Goal: Task Accomplishment & Management: Use online tool/utility

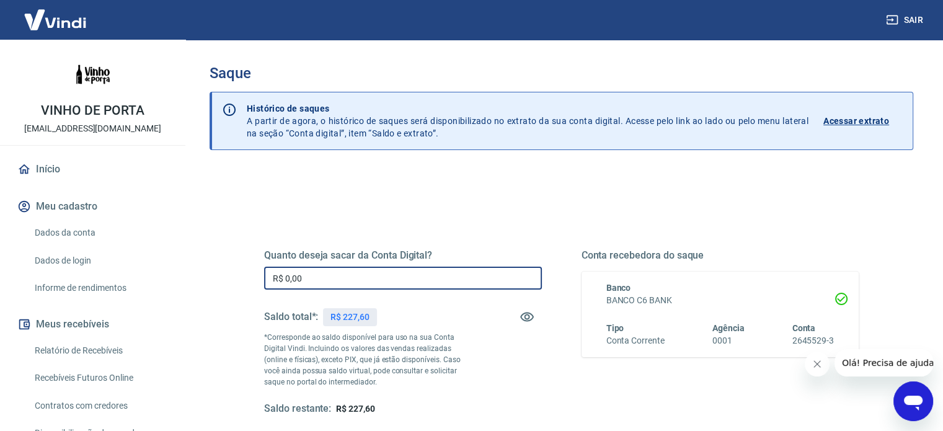
drag, startPoint x: 321, startPoint y: 282, endPoint x: 241, endPoint y: 290, distance: 81.0
click at [241, 290] on div "Quanto deseja sacar da Conta Digital? R$ 0,00 ​ Saldo total*: R$ 227,60 *Corres…" at bounding box center [561, 339] width 654 height 288
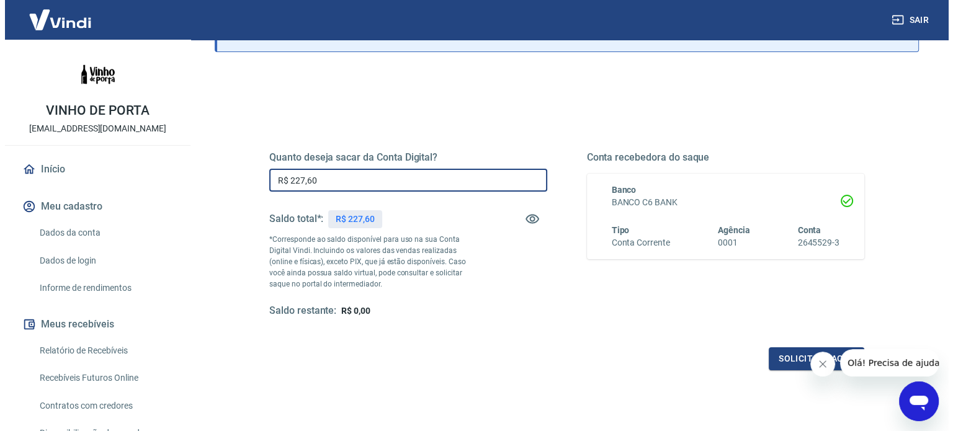
scroll to position [112, 0]
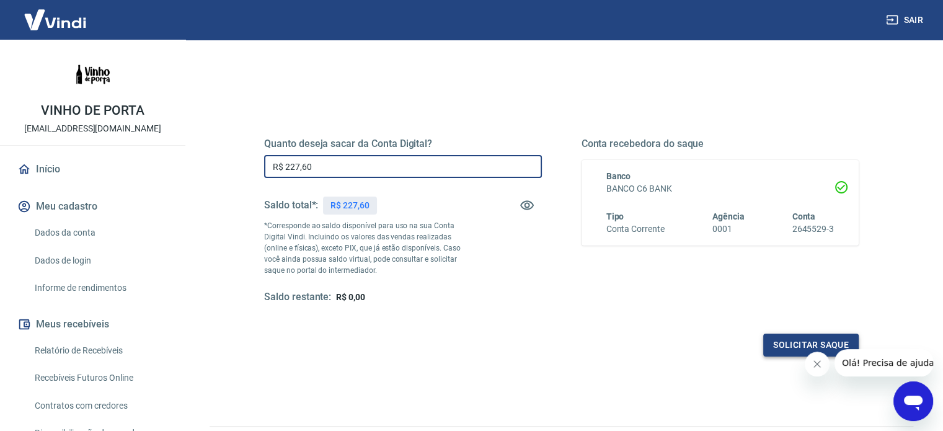
type input "R$ 227,60"
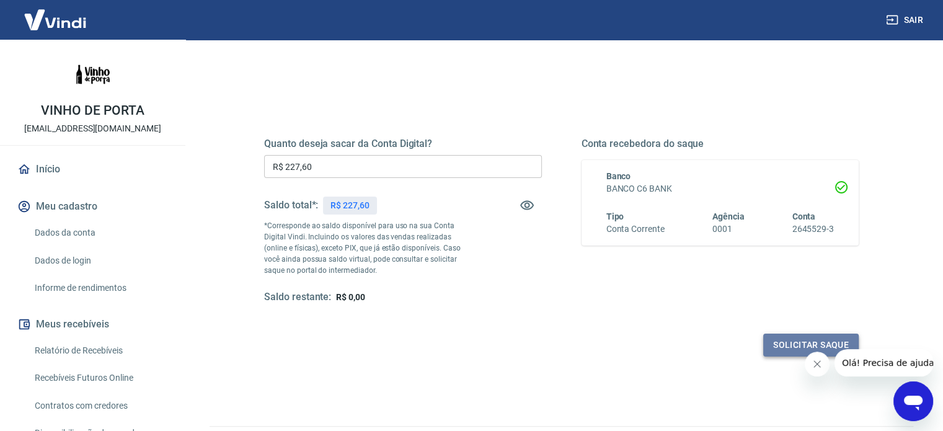
click at [779, 343] on button "Solicitar saque" at bounding box center [810, 345] width 95 height 23
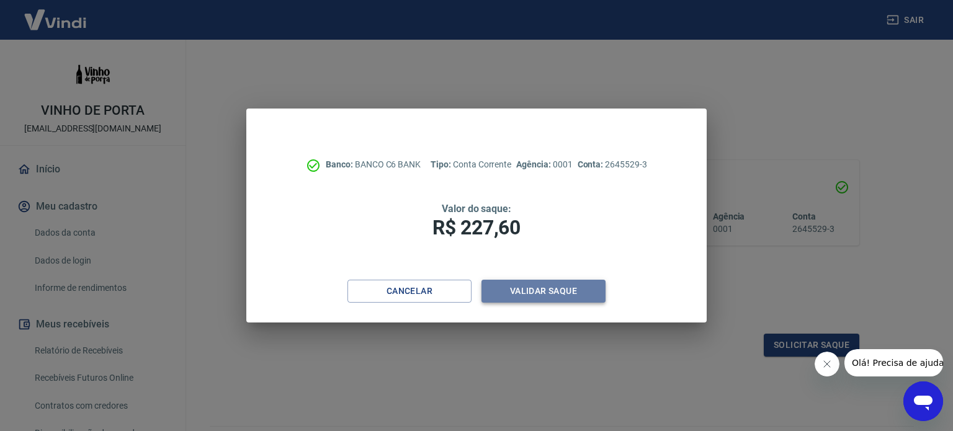
click at [536, 288] on button "Validar saque" at bounding box center [543, 291] width 124 height 23
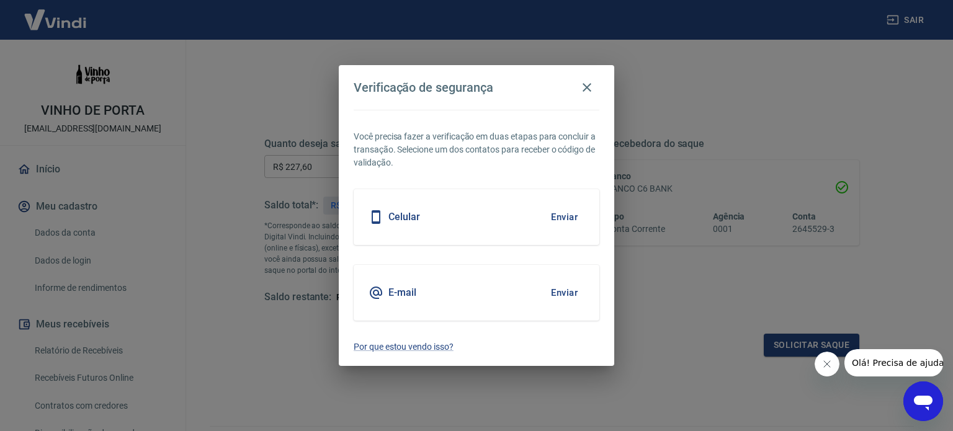
click at [556, 295] on button "Enviar" at bounding box center [564, 293] width 40 height 26
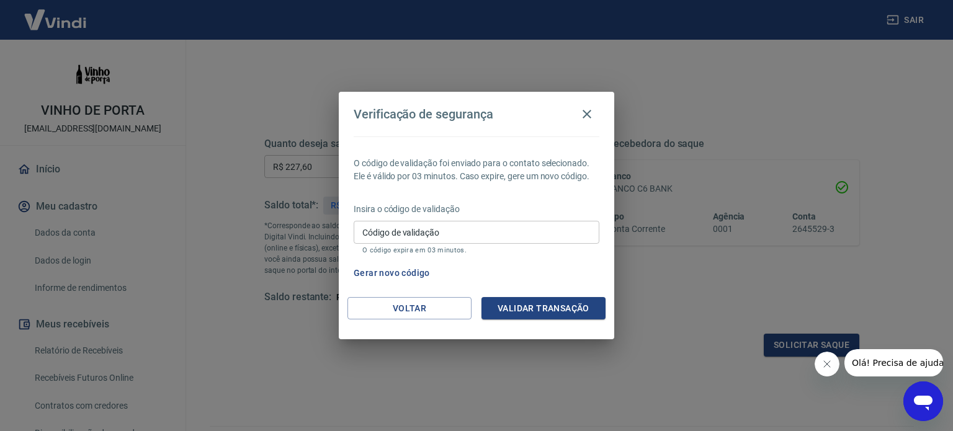
click at [397, 266] on button "Gerar novo código" at bounding box center [392, 273] width 86 height 23
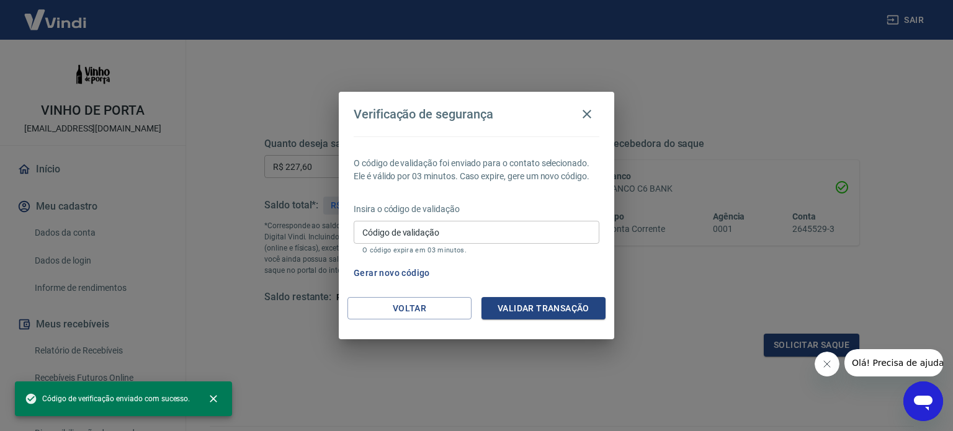
click at [486, 232] on input "Código de validação" at bounding box center [476, 232] width 246 height 23
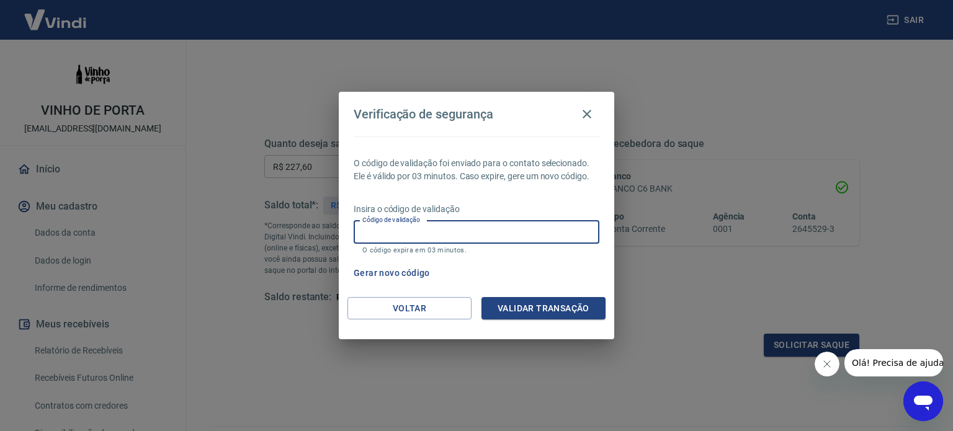
paste input "689594"
type input "689594"
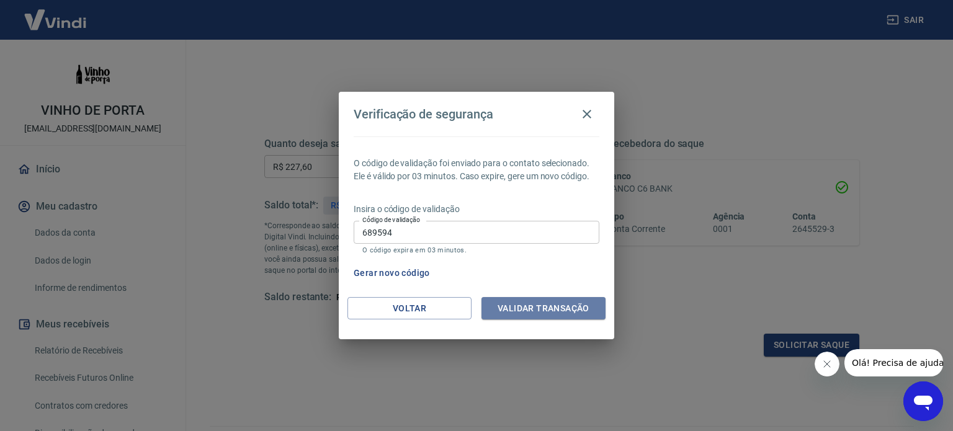
click at [541, 314] on button "Validar transação" at bounding box center [543, 308] width 124 height 23
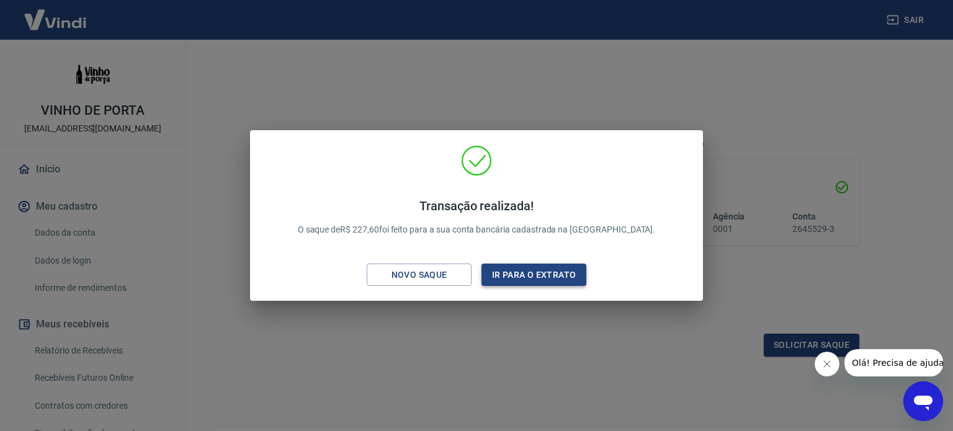
click at [538, 267] on button "Ir para o extrato" at bounding box center [533, 275] width 105 height 23
